Goal: Find specific page/section: Find specific page/section

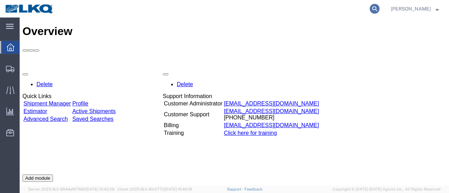
click at [380, 7] on icon at bounding box center [375, 9] width 10 height 10
click at [251, 8] on input "search" at bounding box center [262, 8] width 213 height 17
type input "56124164"
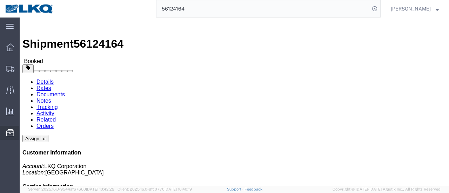
click at [0, 0] on span "Location Appointment" at bounding box center [0, 0] width 0 height 0
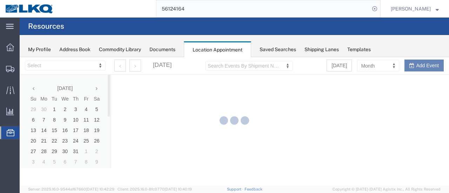
select select "28712"
